Goal: Task Accomplishment & Management: Manage account settings

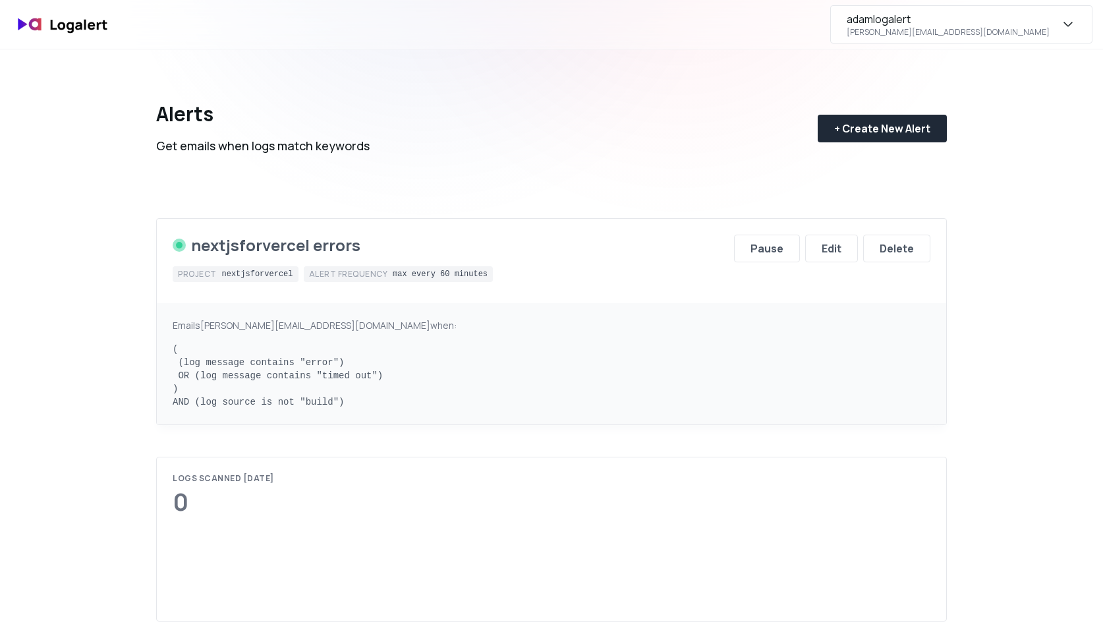
click at [1008, 31] on div "[PERSON_NAME][EMAIL_ADDRESS][DOMAIN_NAME]" at bounding box center [948, 32] width 203 height 11
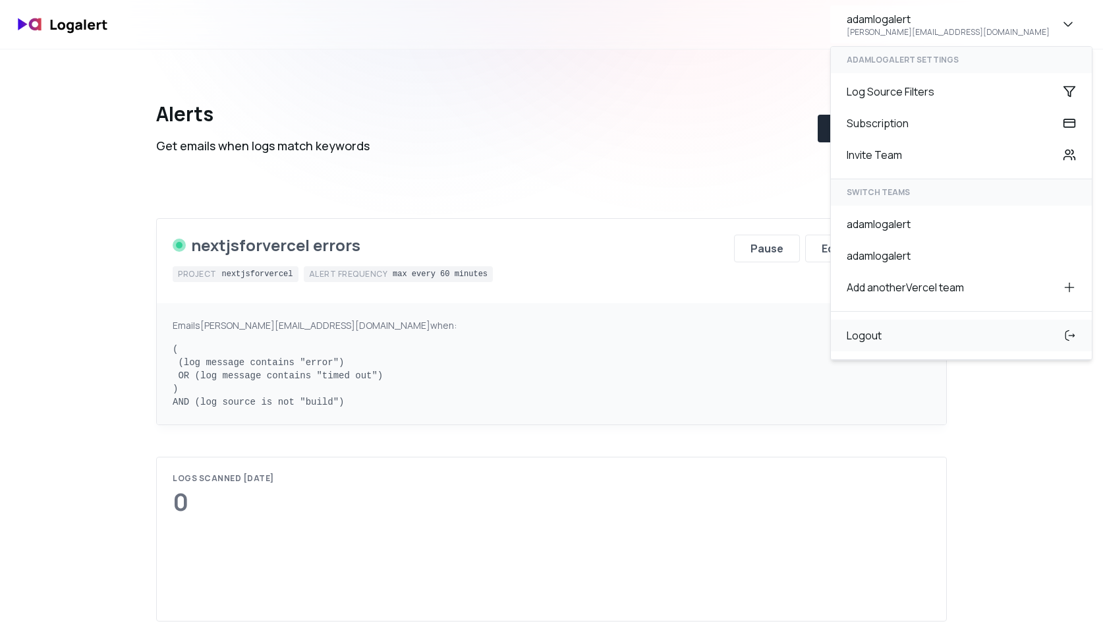
click at [924, 344] on div "Logout" at bounding box center [961, 336] width 261 height 32
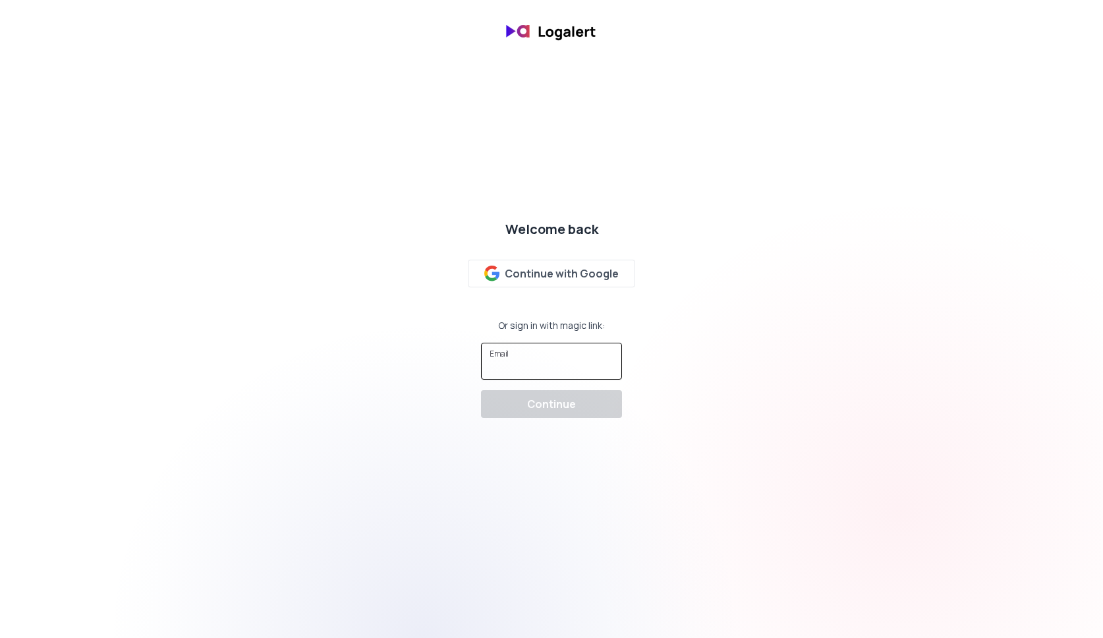
click at [550, 362] on input "Email" at bounding box center [552, 366] width 124 height 13
type input "[PERSON_NAME][EMAIL_ADDRESS][DOMAIN_NAME]"
click at [538, 399] on div "Continue" at bounding box center [551, 404] width 49 height 16
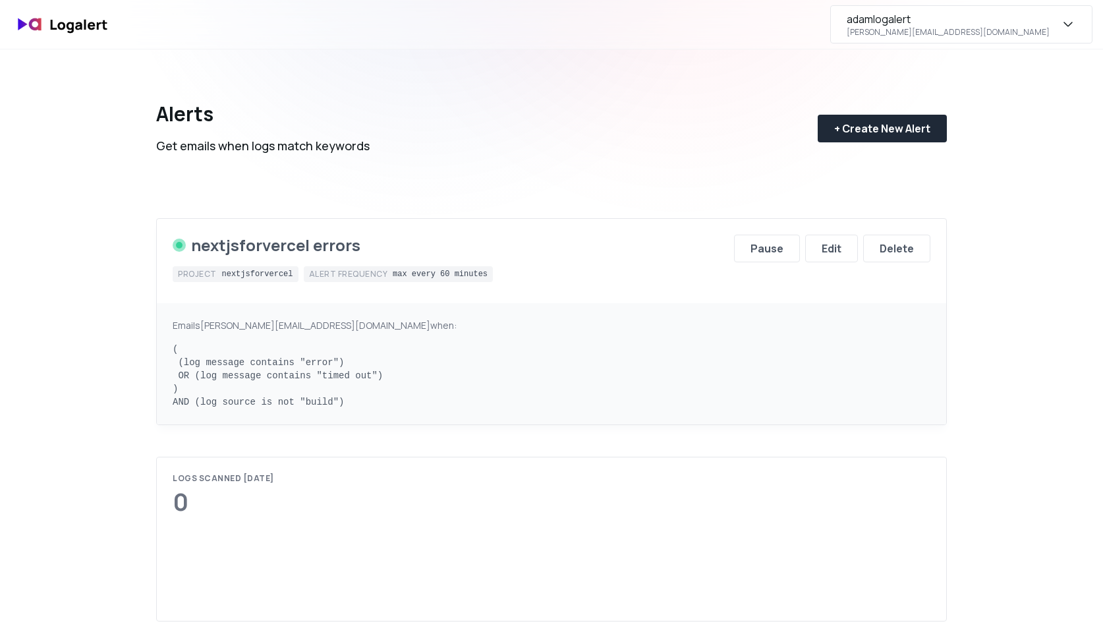
click at [911, 23] on div "adamlogalert" at bounding box center [879, 19] width 64 height 16
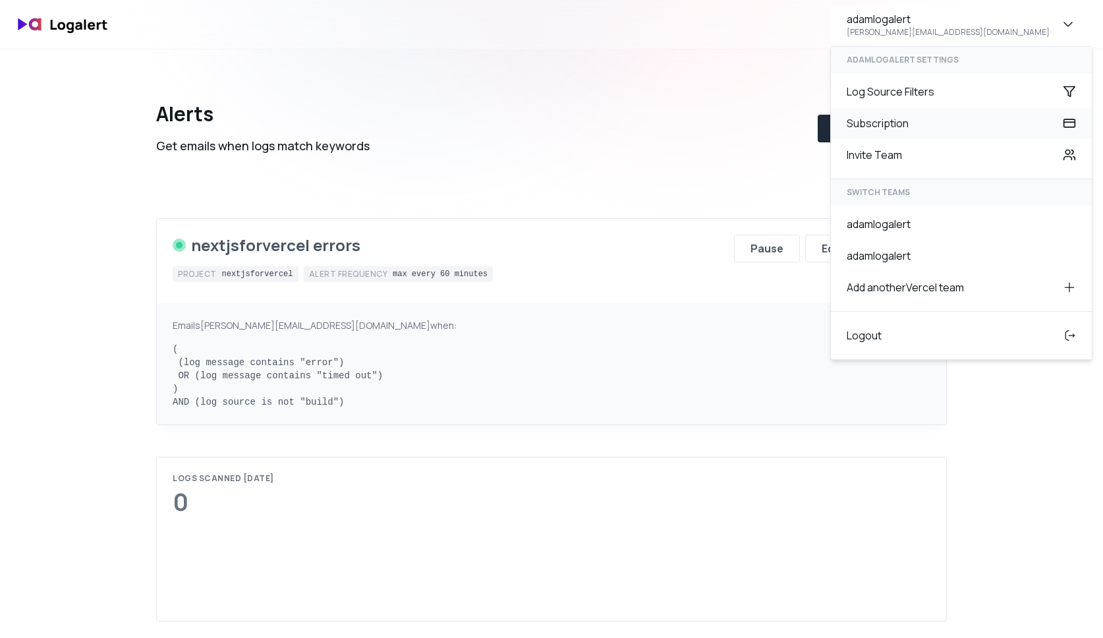
click at [977, 121] on div "Subscription" at bounding box center [961, 123] width 261 height 32
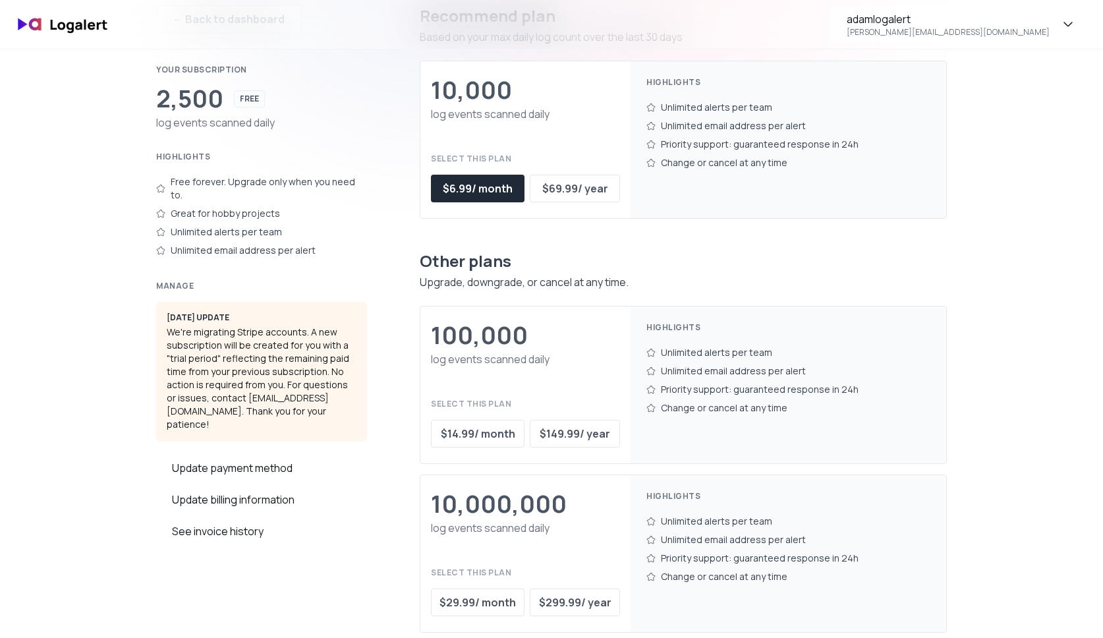
scroll to position [100, 0]
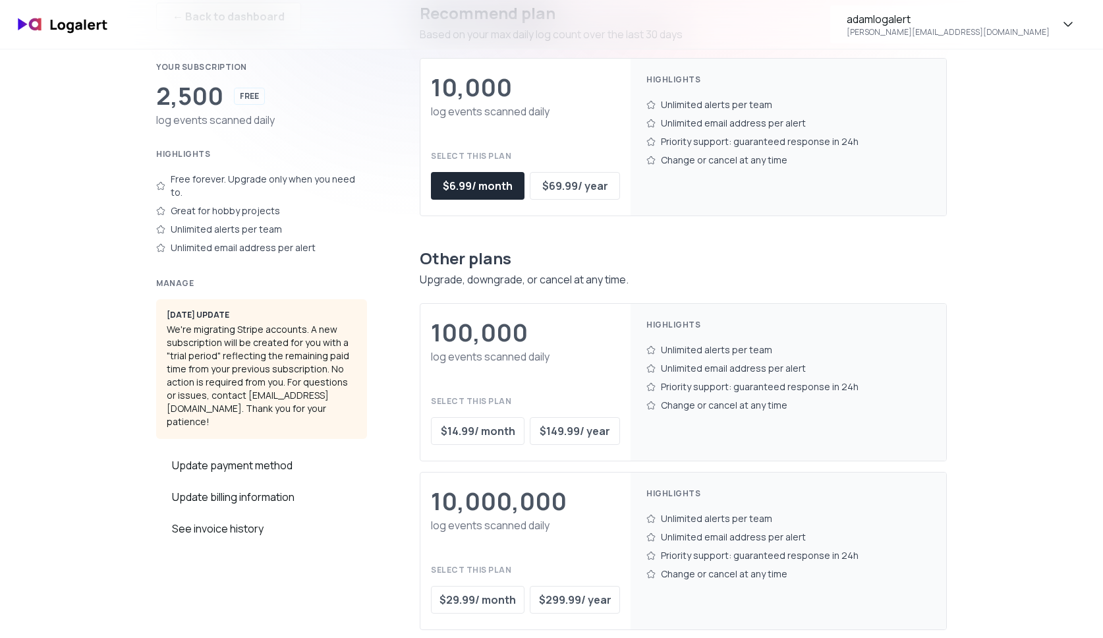
drag, startPoint x: 306, startPoint y: 312, endPoint x: 220, endPoint y: 330, distance: 87.4
click at [220, 330] on div "[DATE] update We're migrating Stripe accounts. A new subscription will be creat…" at bounding box center [261, 369] width 211 height 140
drag, startPoint x: 220, startPoint y: 330, endPoint x: 308, endPoint y: 315, distance: 89.5
click at [308, 315] on div "[DATE] update We're migrating Stripe accounts. A new subscription will be creat…" at bounding box center [261, 369] width 211 height 140
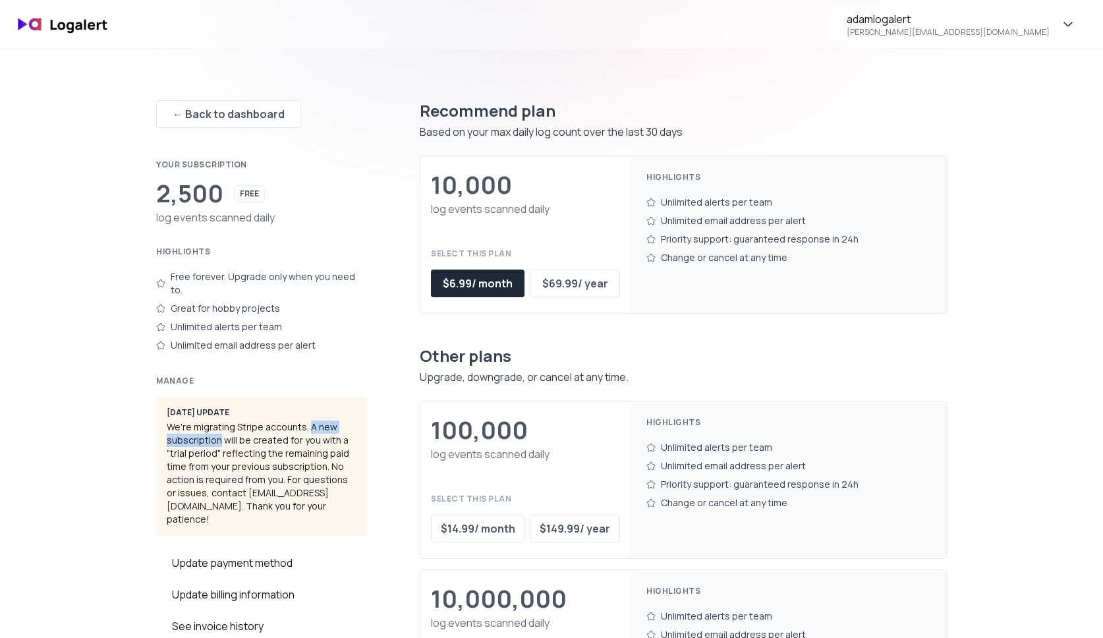
scroll to position [0, 0]
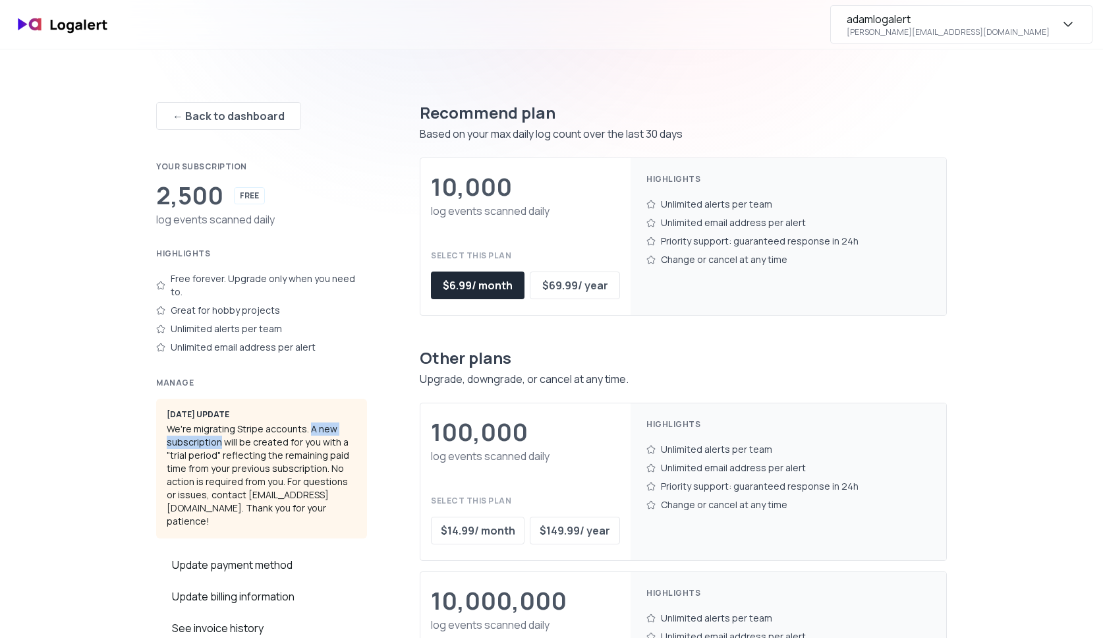
click at [1001, 38] on div "adamlogalert [PERSON_NAME][EMAIL_ADDRESS][DOMAIN_NAME]" at bounding box center [961, 24] width 262 height 38
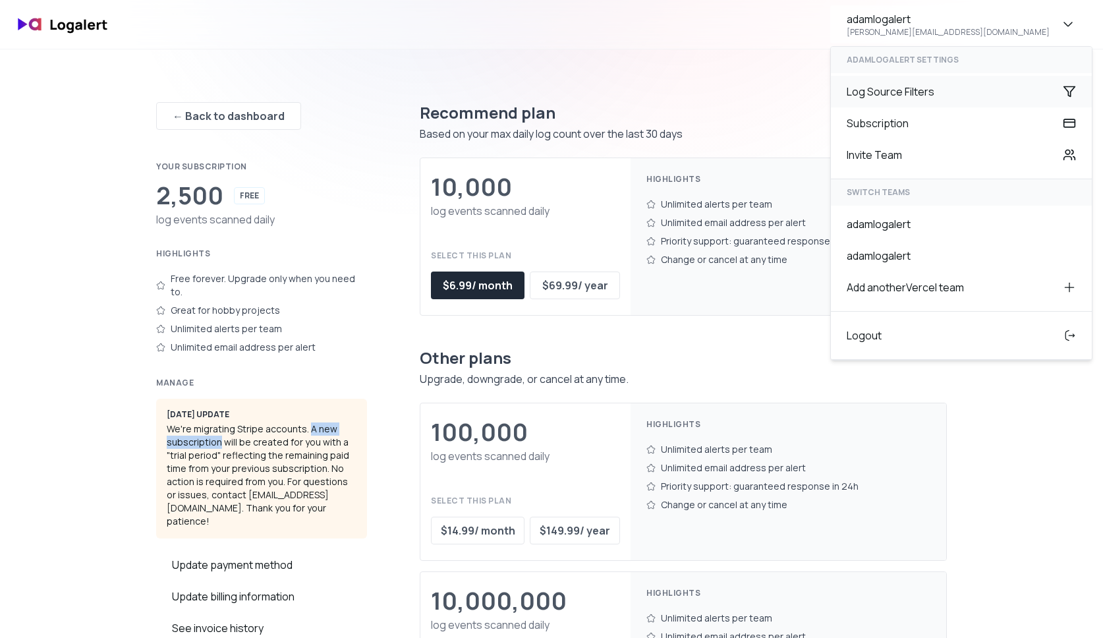
click at [967, 94] on div "Log Source Filters" at bounding box center [961, 92] width 261 height 32
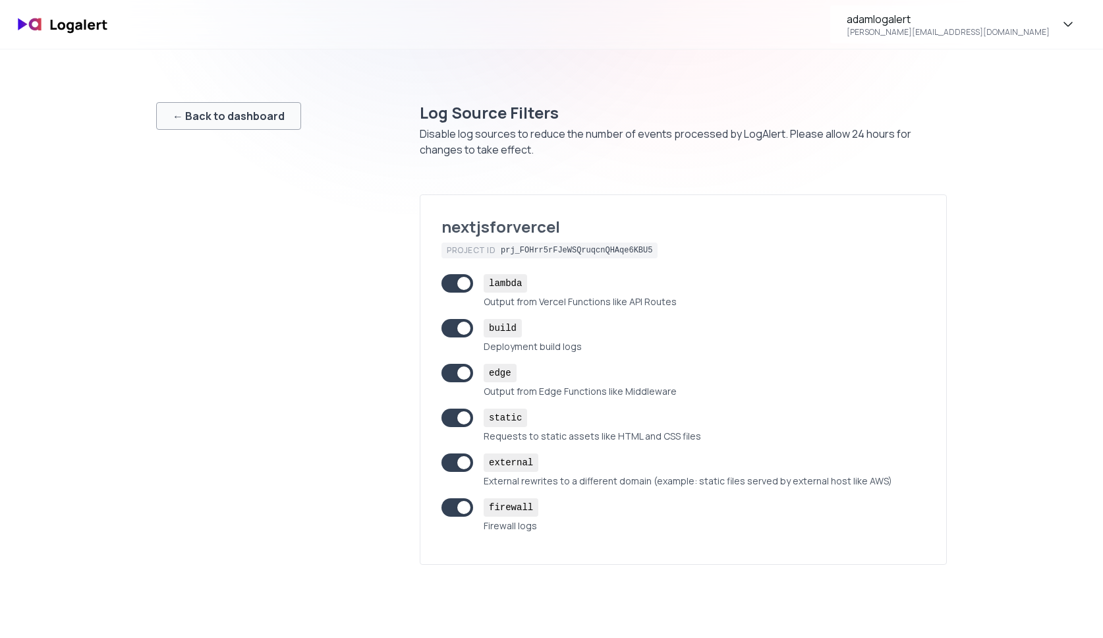
click at [184, 109] on div "← Back to dashboard" at bounding box center [229, 116] width 112 height 16
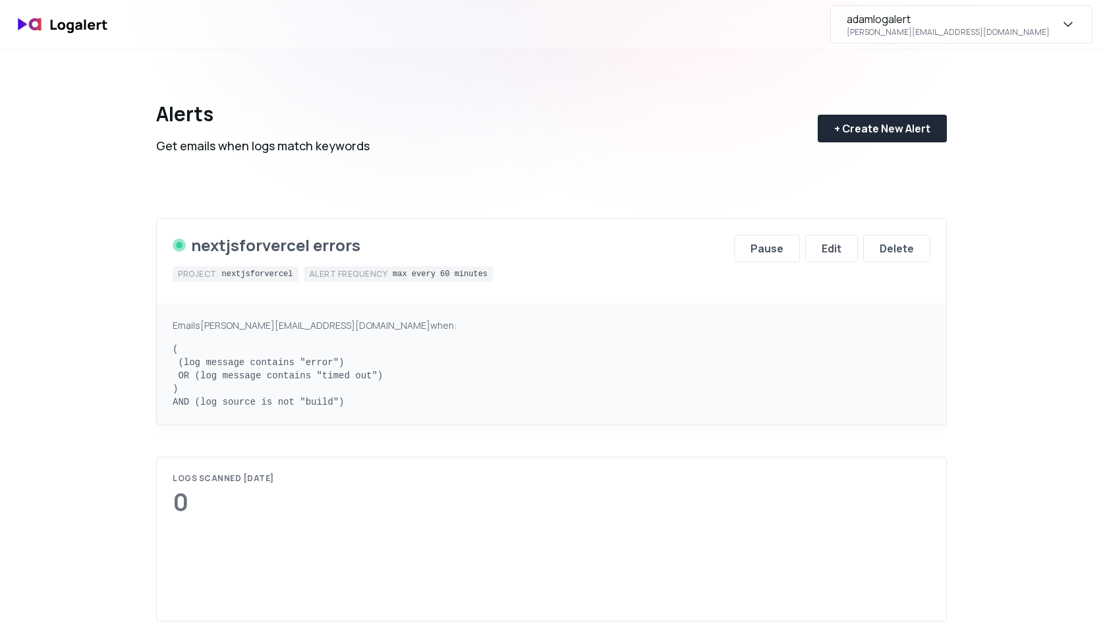
click at [1027, 32] on div "[PERSON_NAME][EMAIL_ADDRESS][DOMAIN_NAME]" at bounding box center [948, 32] width 203 height 11
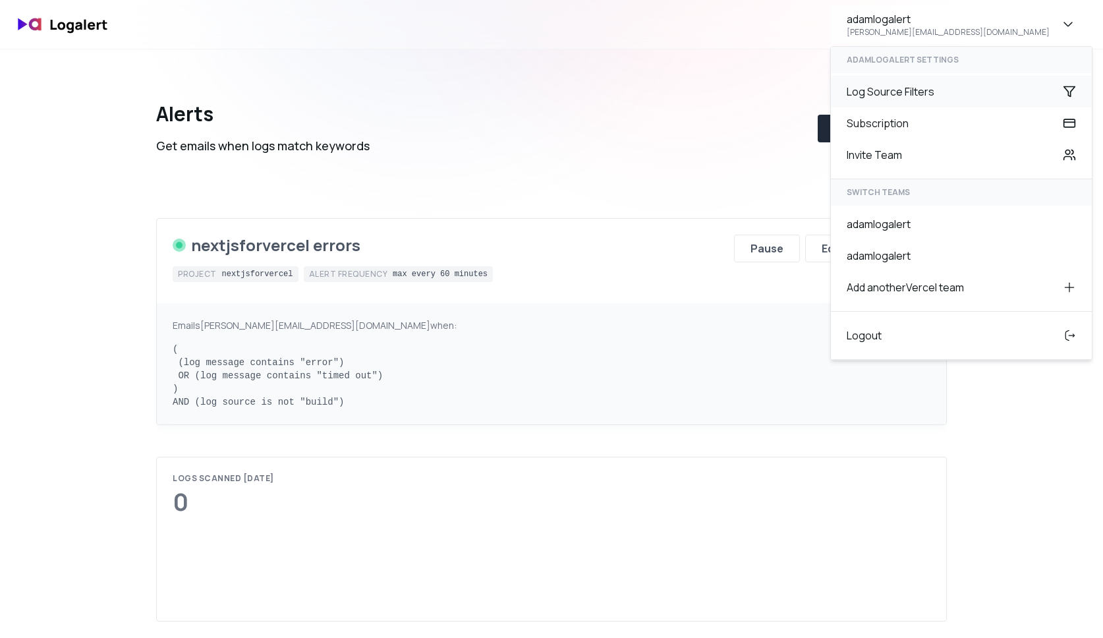
click at [983, 92] on div "Log Source Filters" at bounding box center [961, 92] width 261 height 32
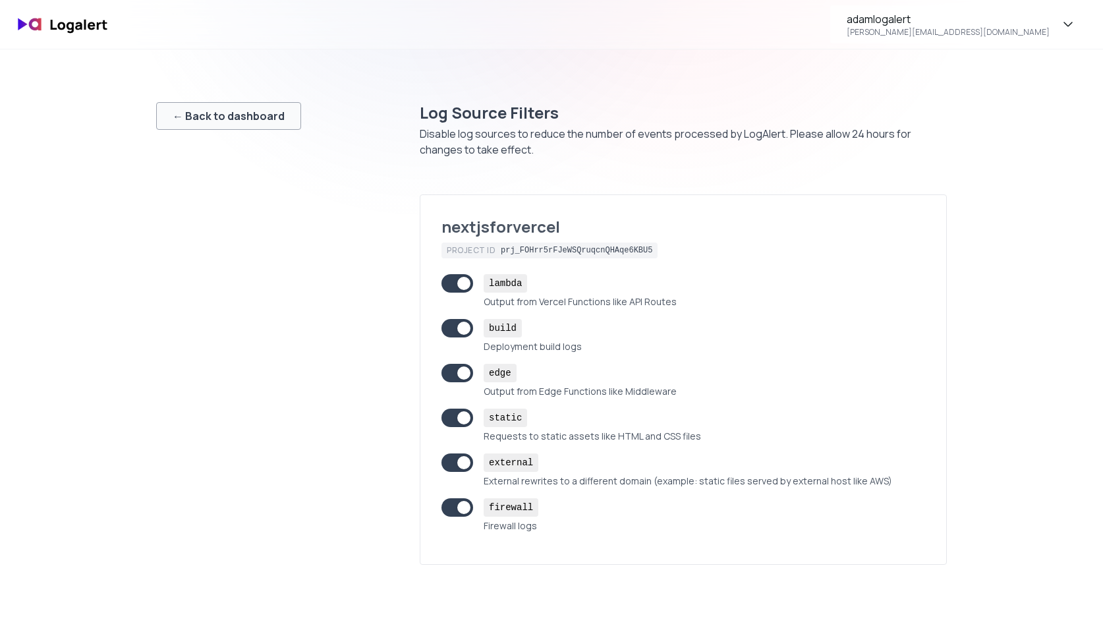
click at [243, 125] on button "← Back to dashboard" at bounding box center [228, 116] width 145 height 28
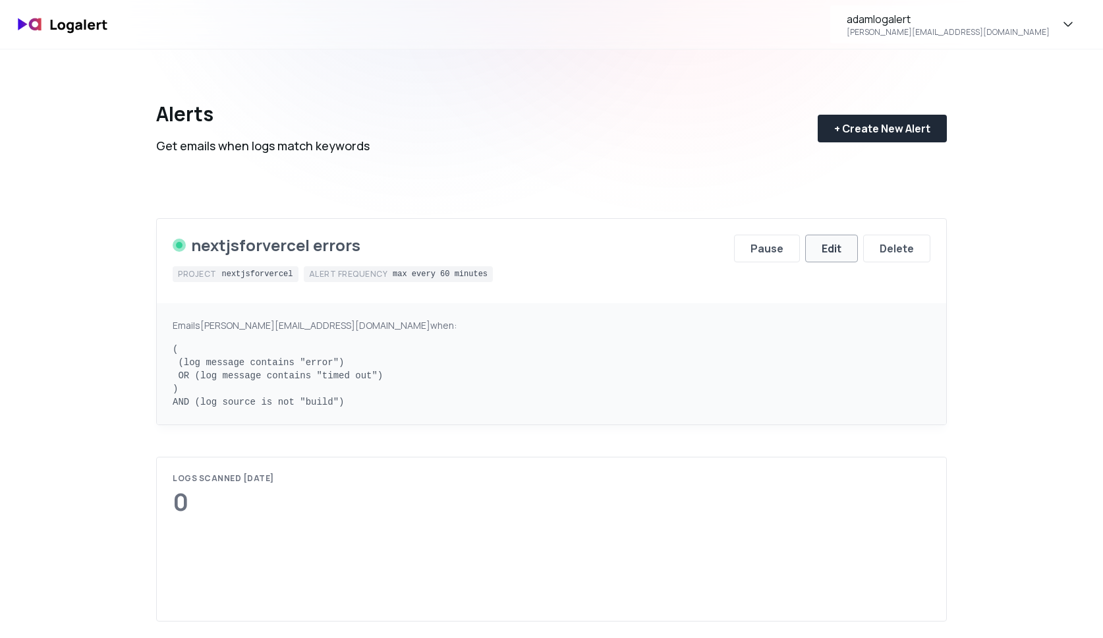
click at [813, 244] on button "Edit" at bounding box center [831, 249] width 53 height 28
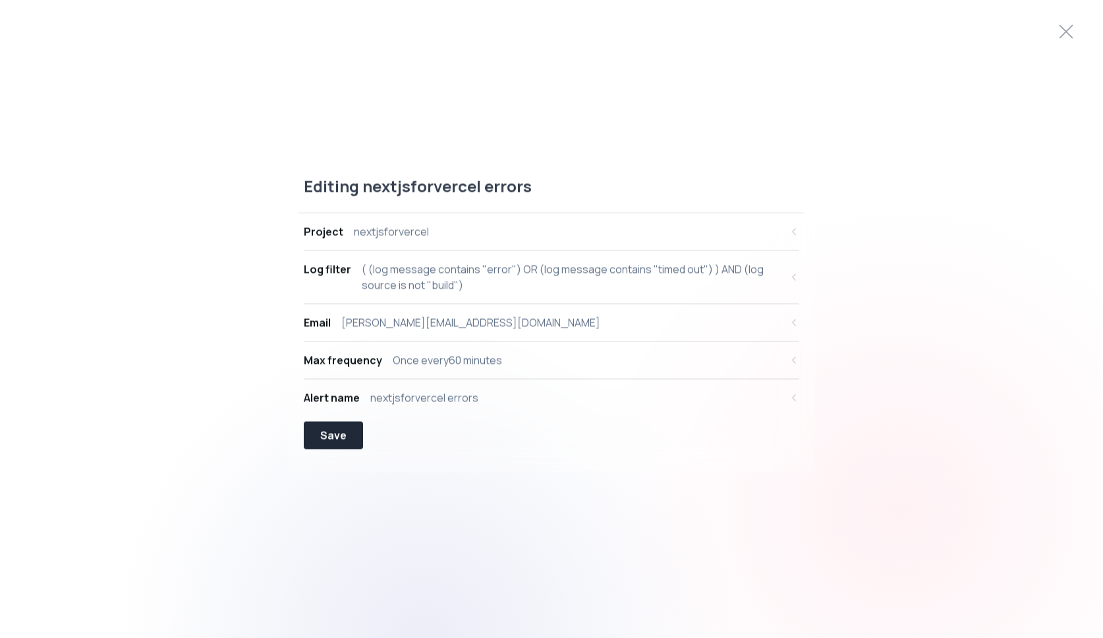
click at [486, 269] on div "( (log message contains "error") OR (log message contains "timed out") ) AND (l…" at bounding box center [571, 278] width 419 height 32
select select "message"
select select "CONTAINS"
select select "OR"
select select "message"
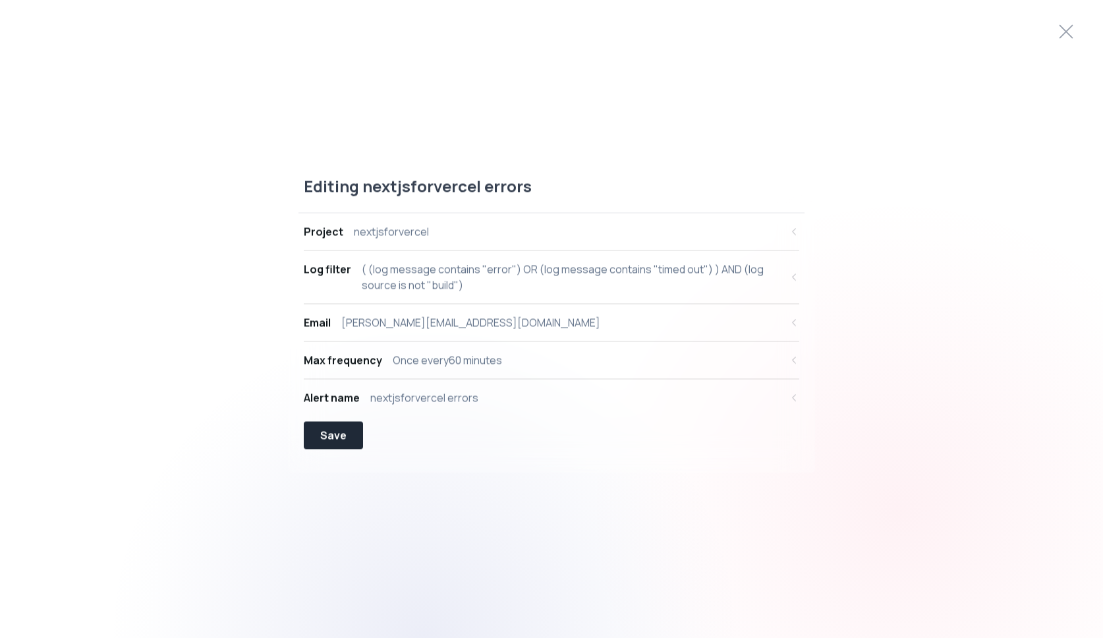
select select "CONTAINS"
select select "AND"
select select "source"
select select "NOT_EQUALS"
select select "build"
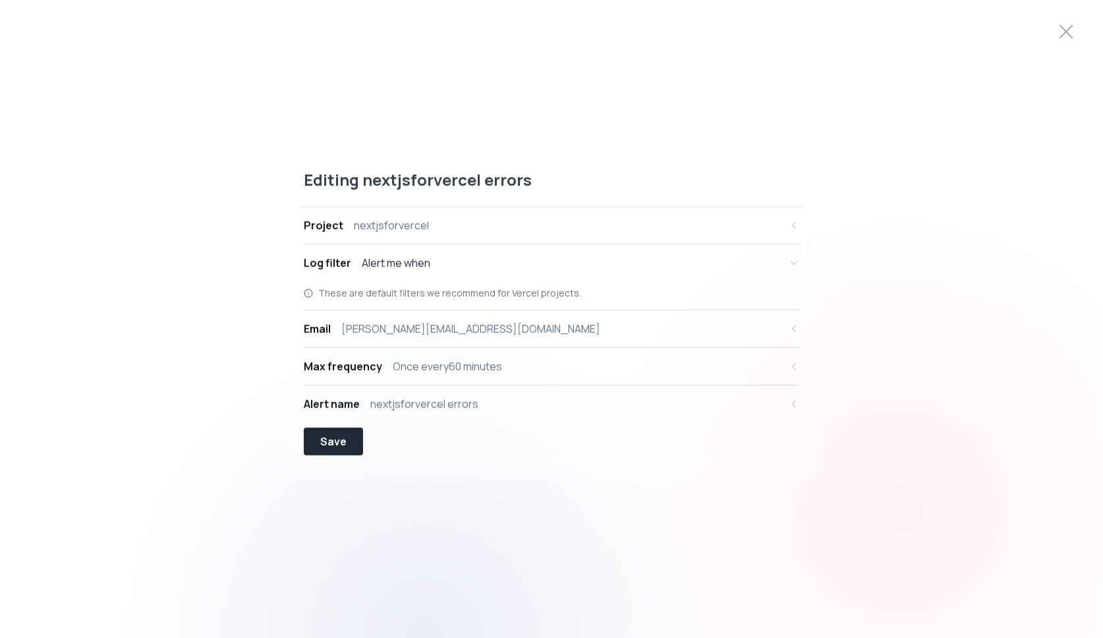
scroll to position [13, 0]
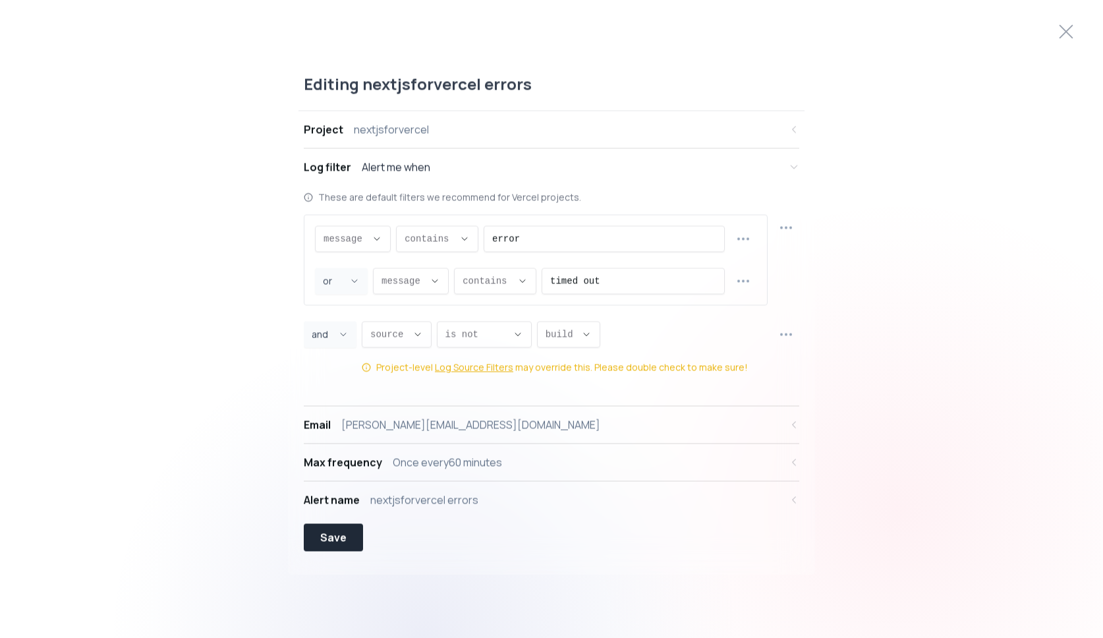
click at [525, 428] on div "Email [PERSON_NAME][EMAIL_ADDRESS][DOMAIN_NAME]" at bounding box center [542, 425] width 477 height 16
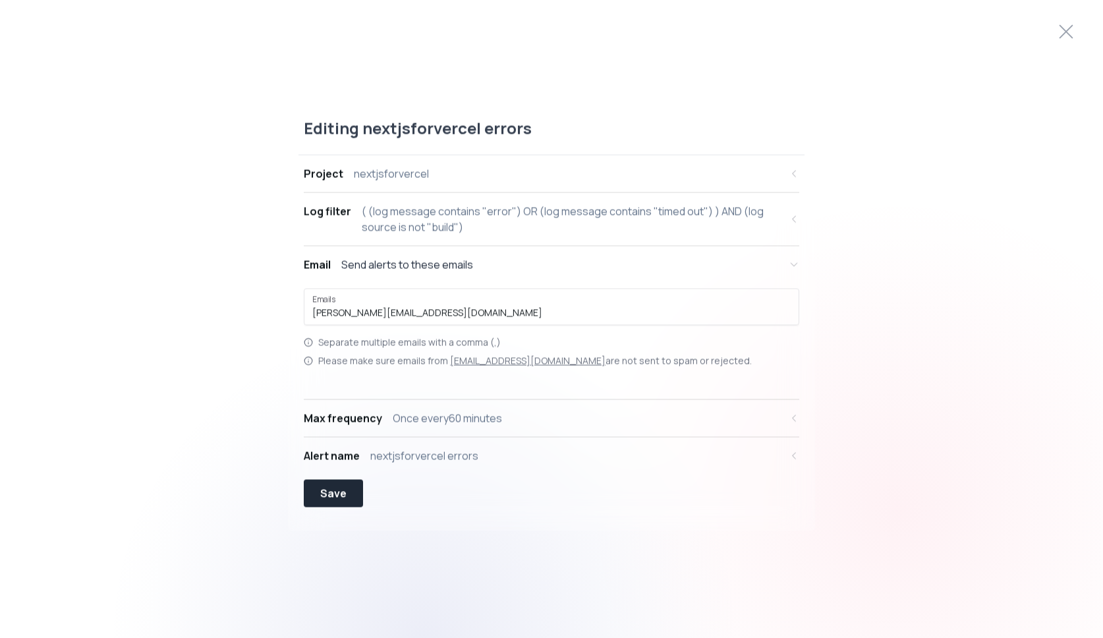
click at [519, 420] on div "Max frequency Once every 60 minutes" at bounding box center [542, 419] width 477 height 16
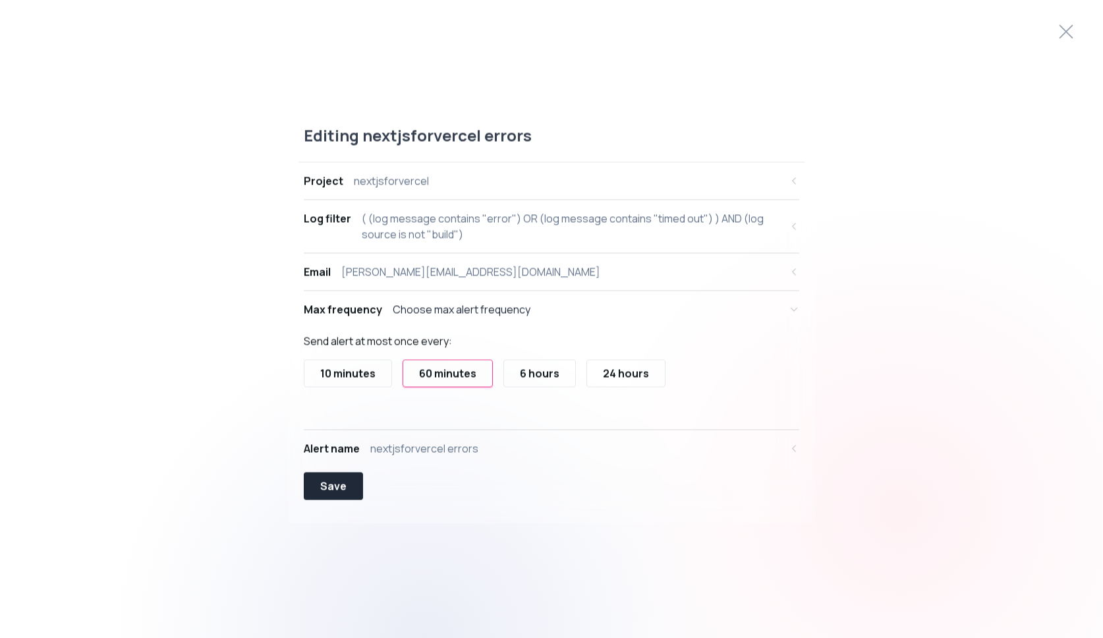
click at [510, 452] on div "Alert name nextjsforvercel errors" at bounding box center [542, 449] width 477 height 16
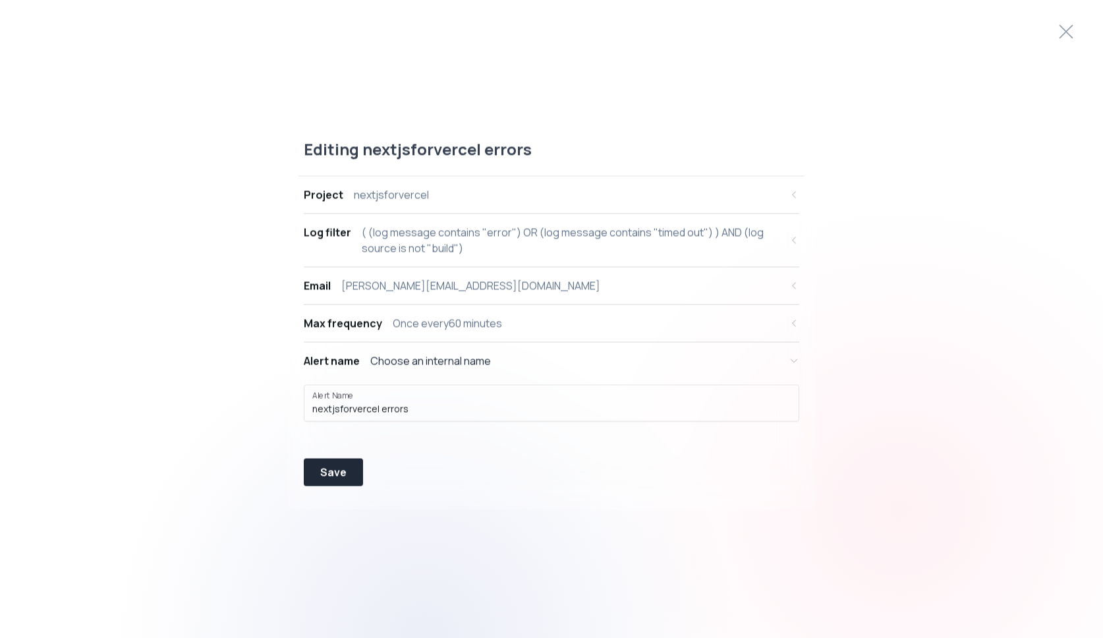
click at [518, 328] on div "Max frequency Once every 60 minutes" at bounding box center [542, 324] width 477 height 16
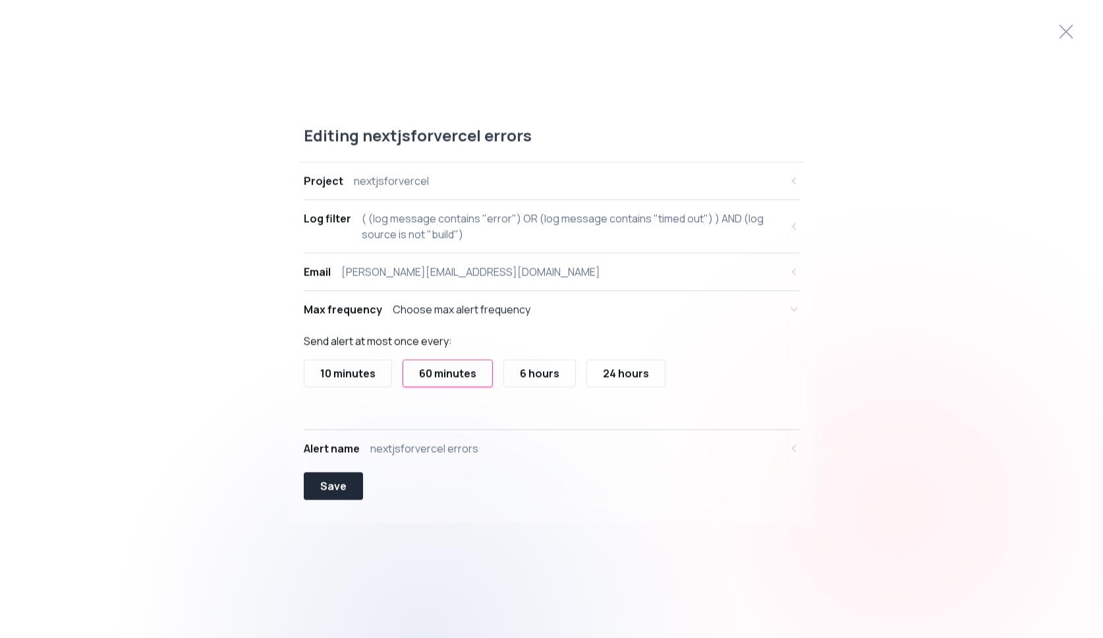
click at [529, 279] on button "Email [PERSON_NAME][EMAIL_ADDRESS][DOMAIN_NAME]" at bounding box center [552, 272] width 496 height 37
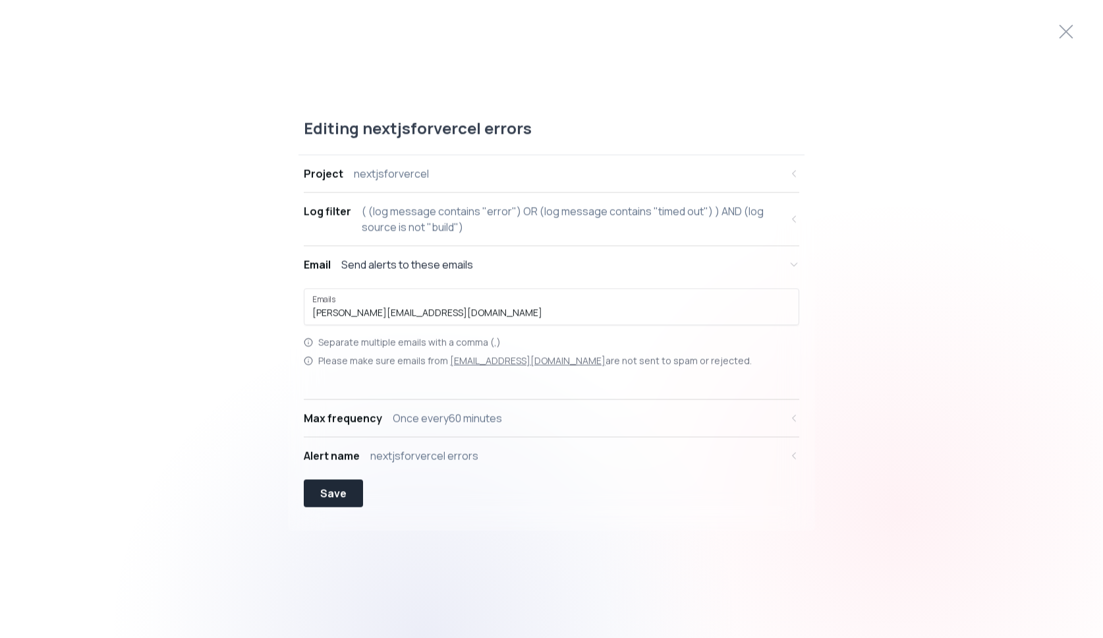
click at [538, 235] on div "( (log message contains "error") OR (log message contains "timed out") ) AND (l…" at bounding box center [571, 220] width 419 height 32
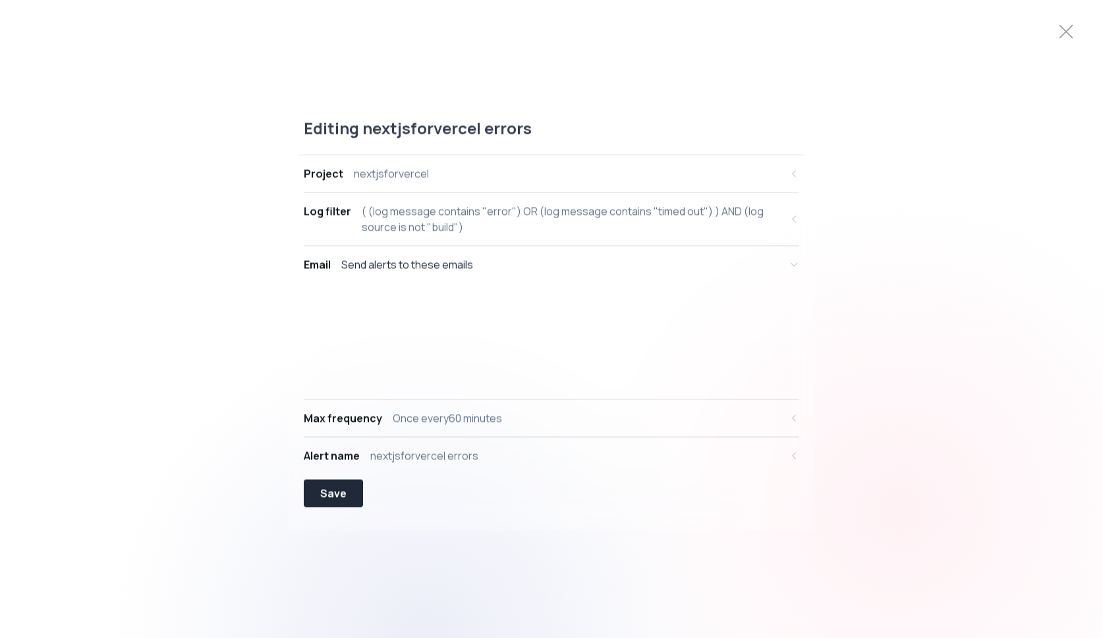
select select "message"
select select "CONTAINS"
select select "OR"
select select "message"
select select "CONTAINS"
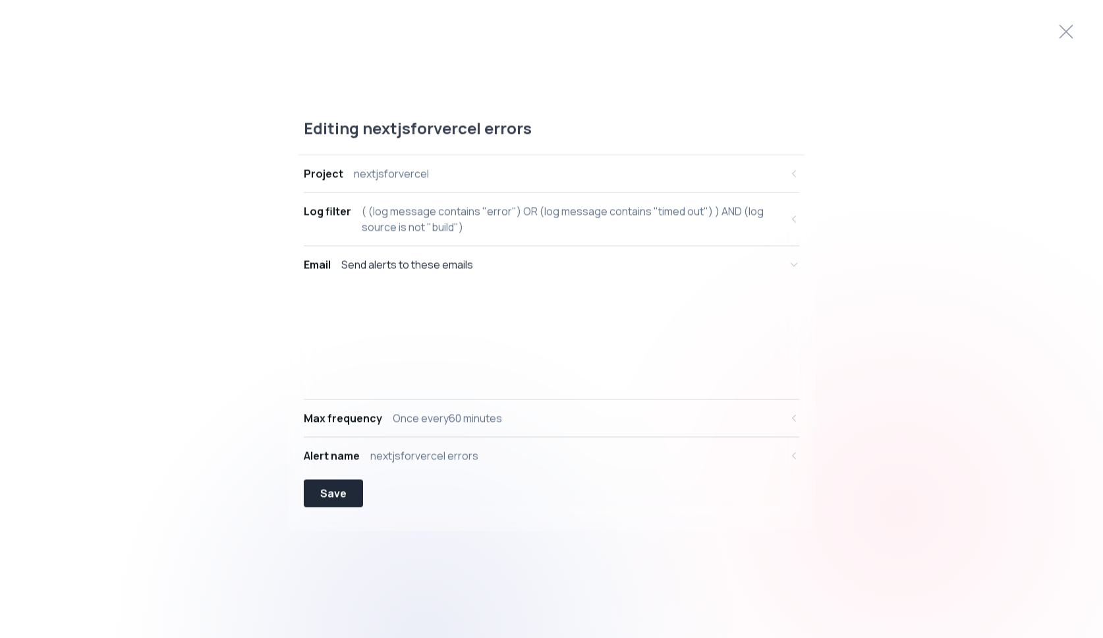
select select "AND"
select select "source"
select select "NOT_EQUALS"
select select "build"
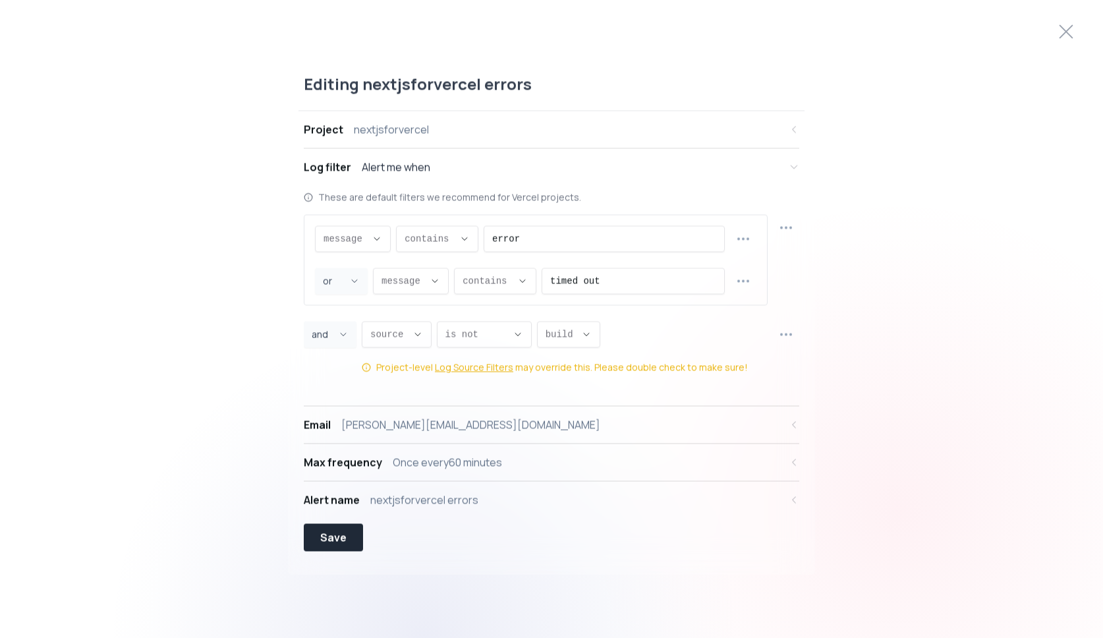
click at [563, 139] on button "Project nextjsforvercel" at bounding box center [552, 129] width 496 height 37
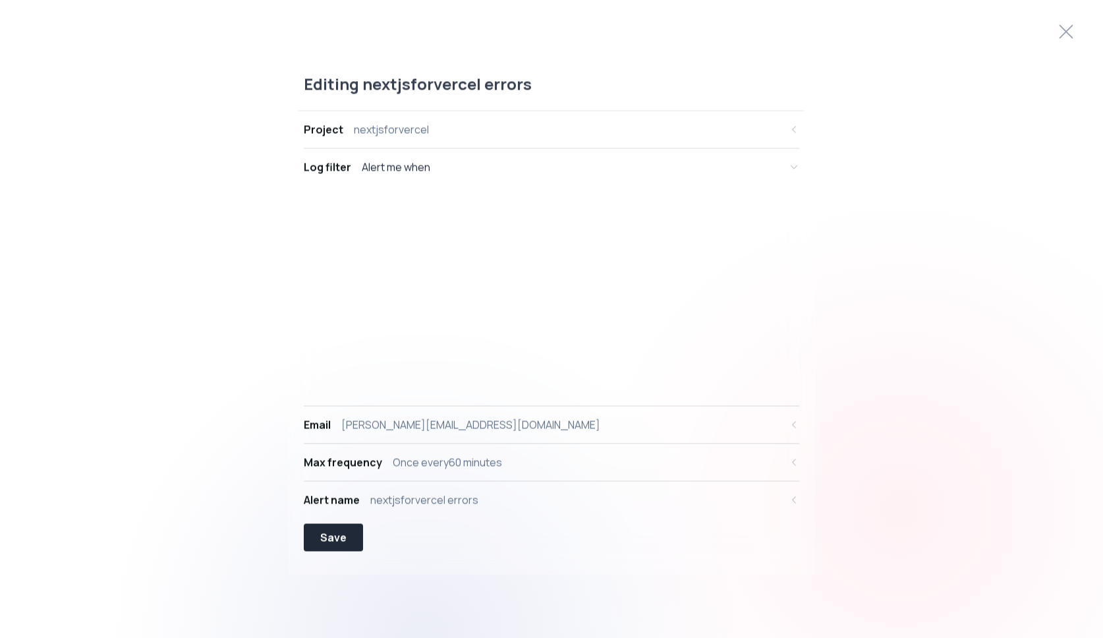
select select "prj_FOHrr5rFJeWSQruqcnQHAqe6KBU5"
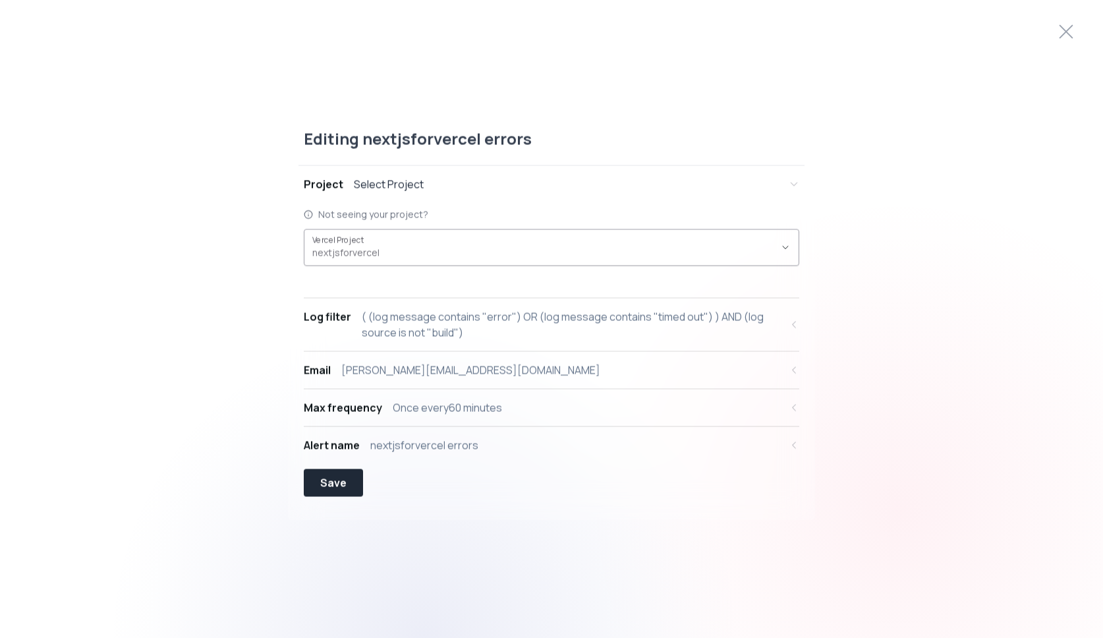
click at [545, 256] on span "nextjsforvercel ," at bounding box center [543, 252] width 463 height 13
click at [589, 193] on button "Project Select Project" at bounding box center [552, 184] width 496 height 37
click at [410, 216] on link "Not seeing your project?" at bounding box center [373, 214] width 110 height 13
click at [1069, 27] on icon at bounding box center [1066, 31] width 21 height 21
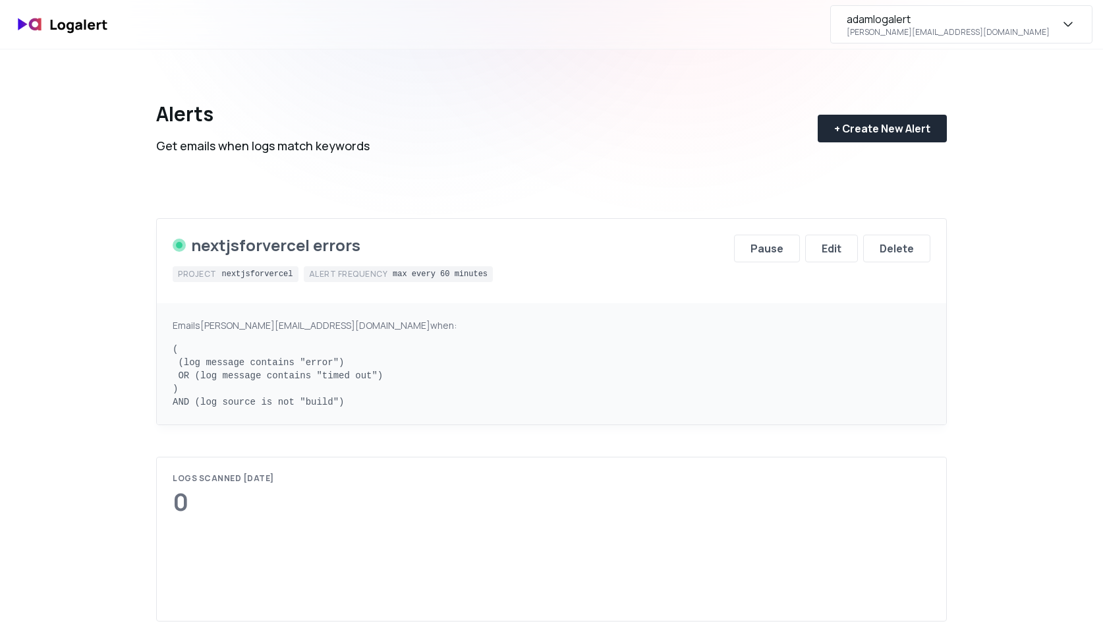
click at [911, 23] on div "adamlogalert" at bounding box center [879, 19] width 64 height 16
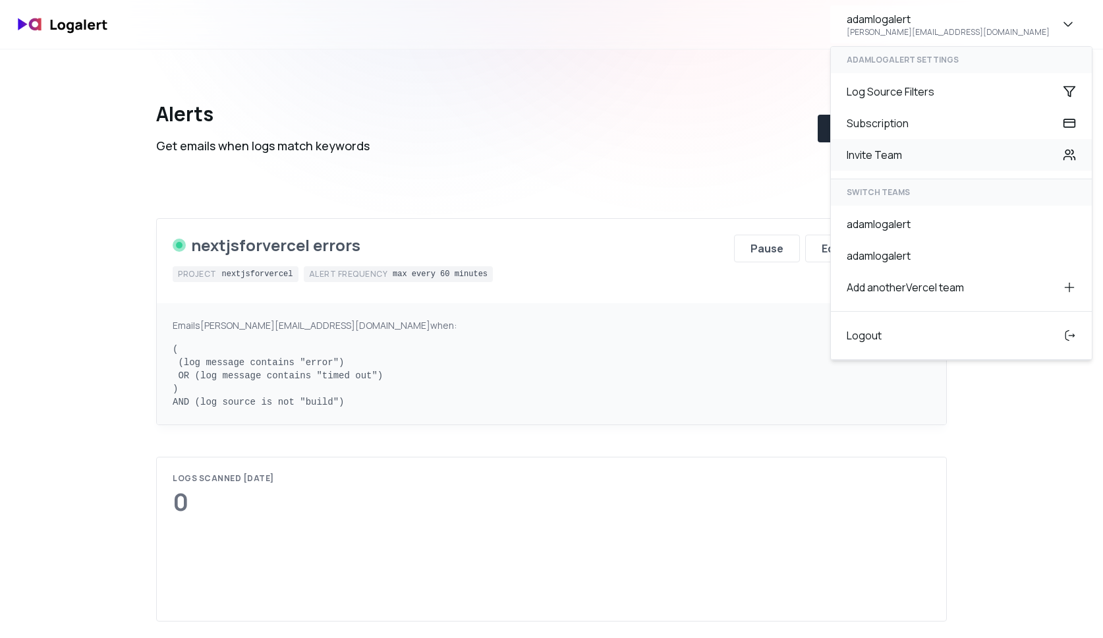
click at [943, 161] on div "Invite Team" at bounding box center [961, 155] width 261 height 32
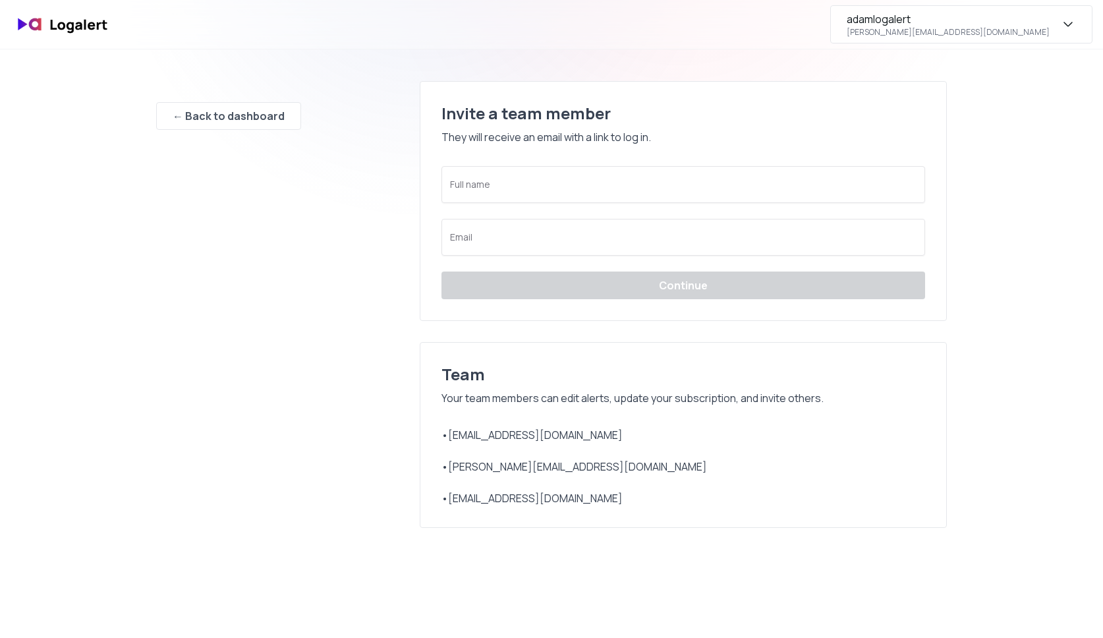
click at [911, 24] on div "adamlogalert" at bounding box center [879, 19] width 64 height 16
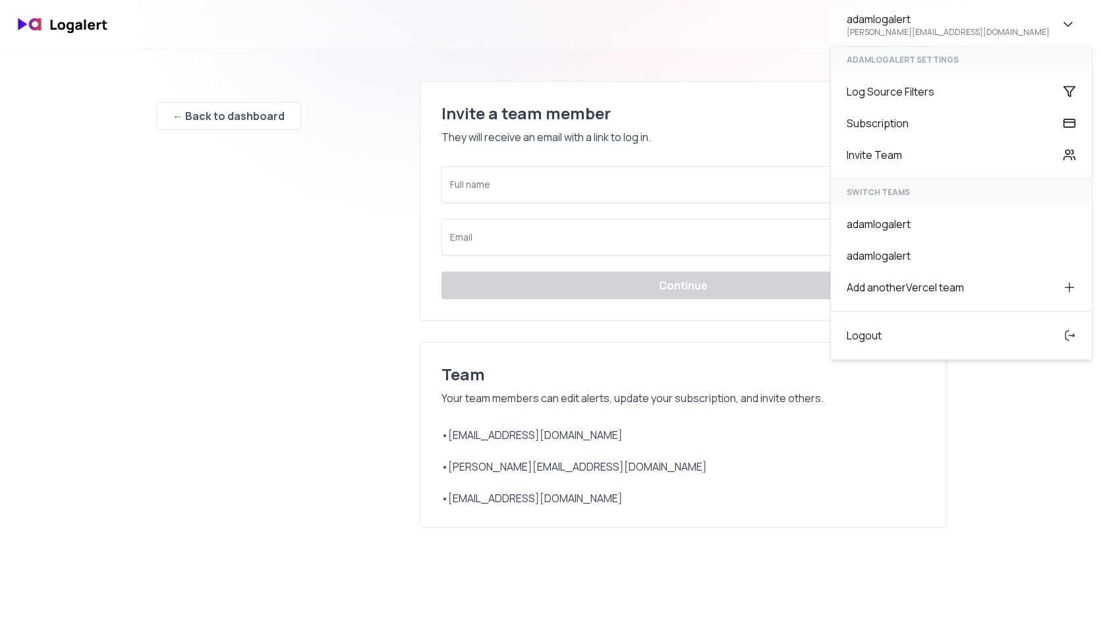
click at [68, 45] on div "adamlogalert [PERSON_NAME][EMAIL_ADDRESS][DOMAIN_NAME] adamlogalert settings Lo…" at bounding box center [551, 24] width 1103 height 49
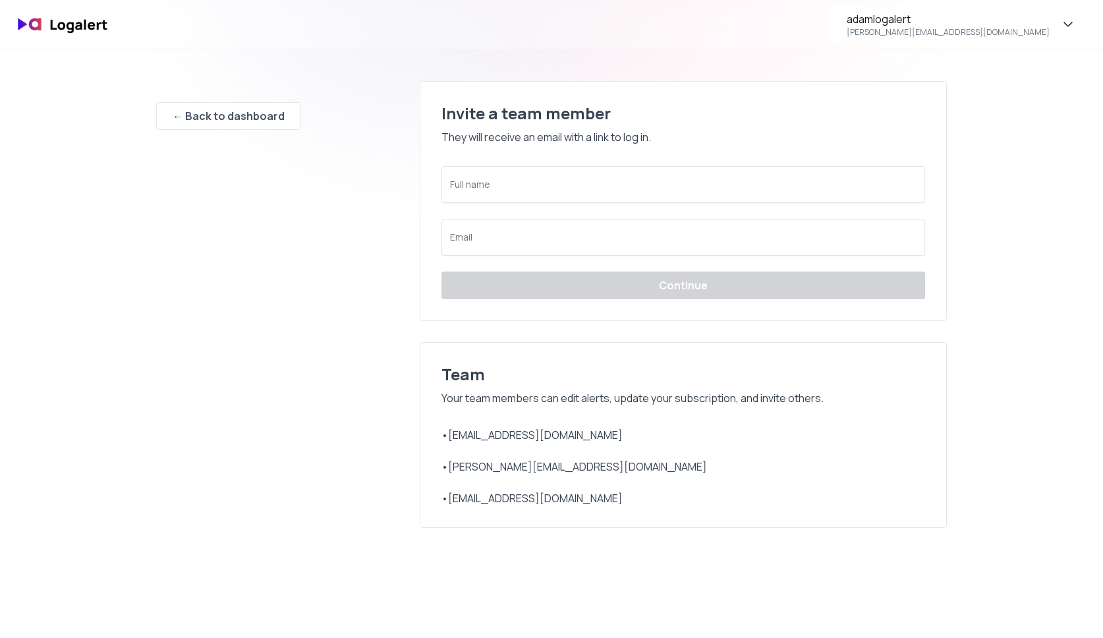
click at [68, 29] on img at bounding box center [63, 24] width 105 height 31
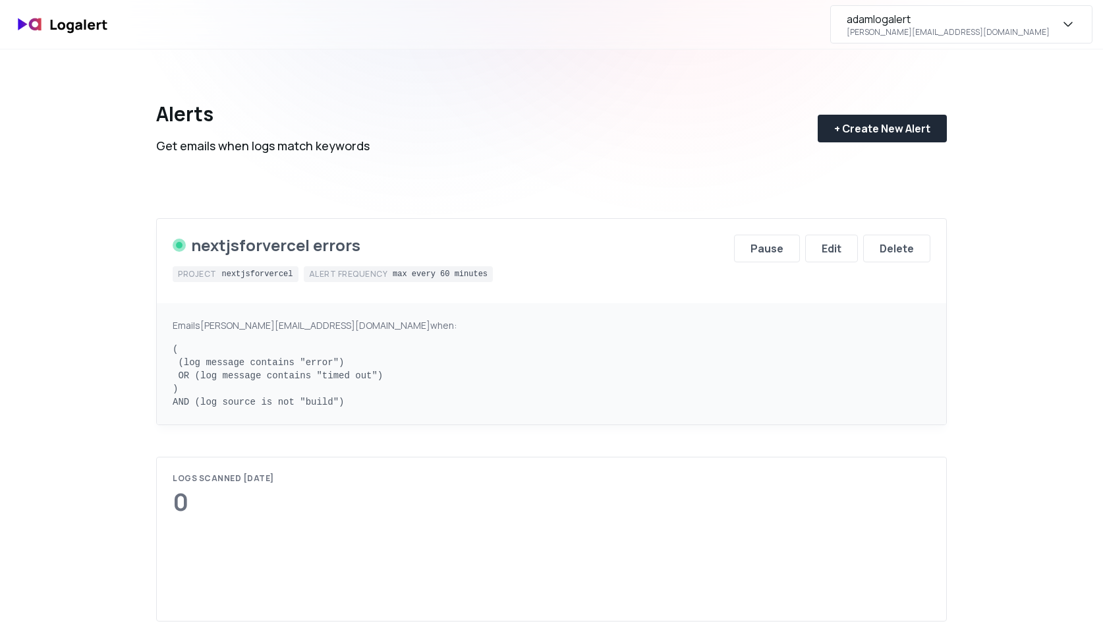
click at [911, 20] on div "adamlogalert" at bounding box center [879, 19] width 64 height 16
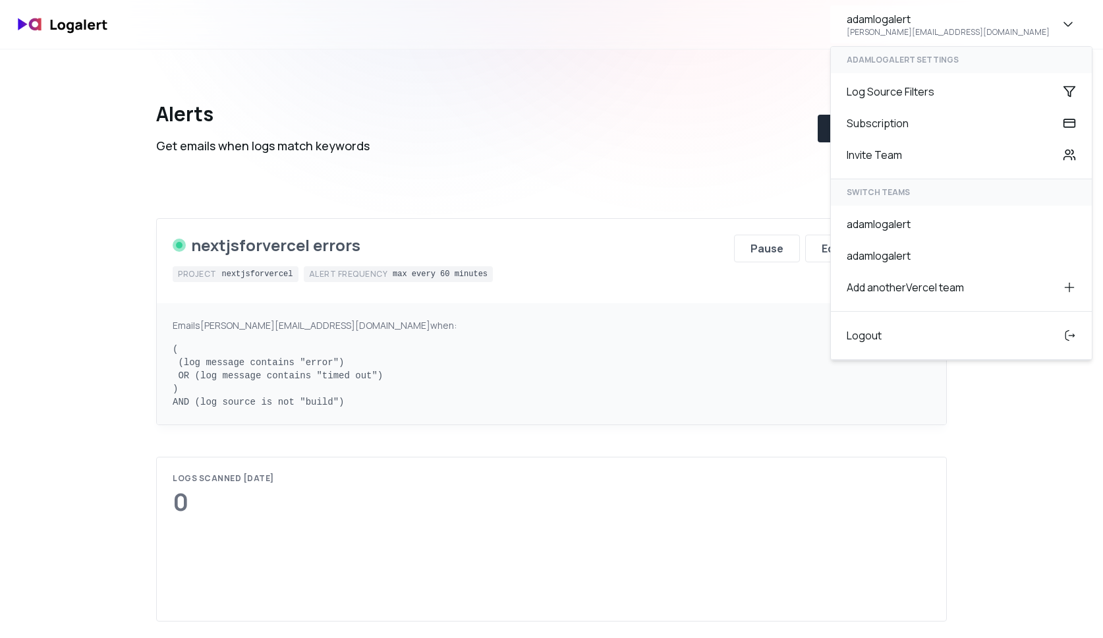
click at [347, 76] on div "Alerts Get emails when logs match keywords + Create New Alert" at bounding box center [551, 117] width 791 height 137
